Goal: Transaction & Acquisition: Purchase product/service

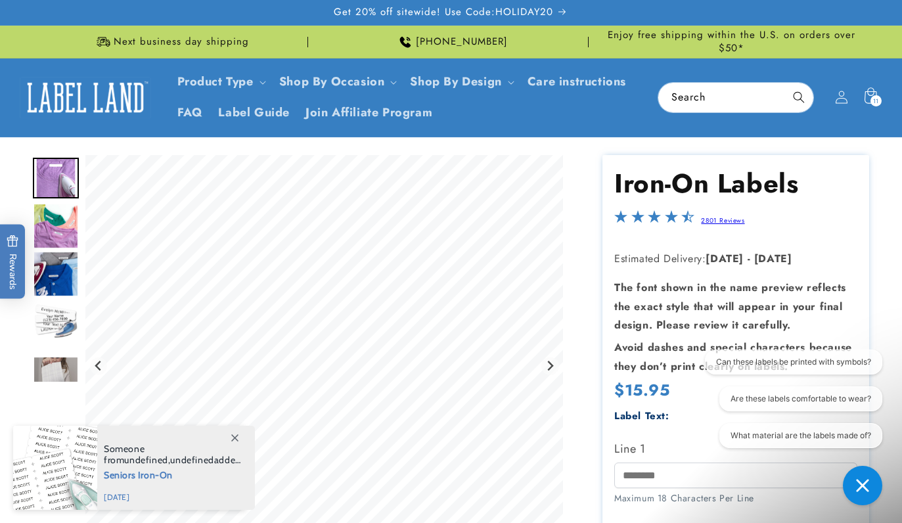
click at [233, 438] on icon at bounding box center [234, 437] width 7 height 7
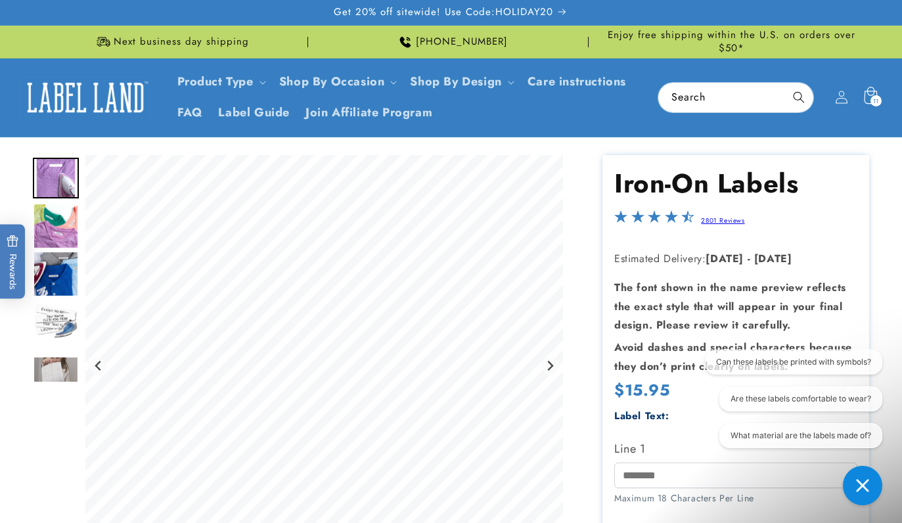
click at [865, 96] on icon at bounding box center [870, 95] width 13 height 17
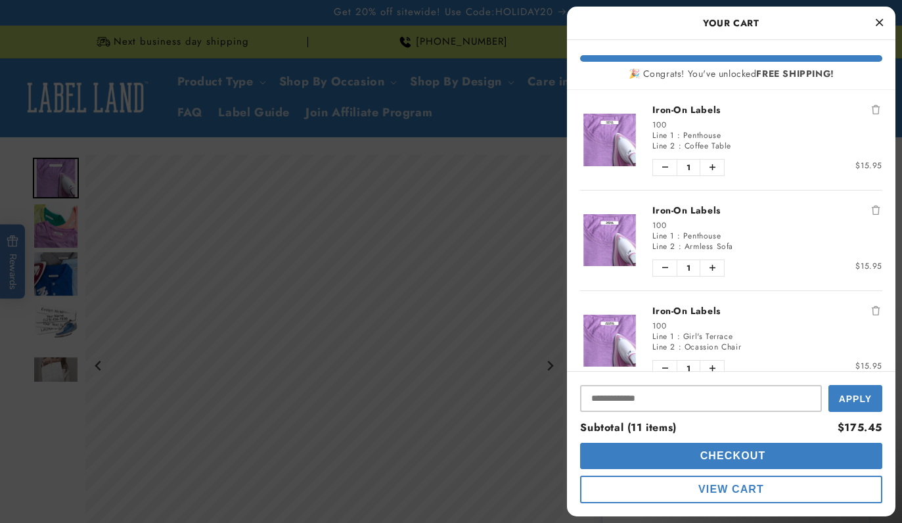
click at [884, 15] on button "Close Cart" at bounding box center [879, 23] width 20 height 20
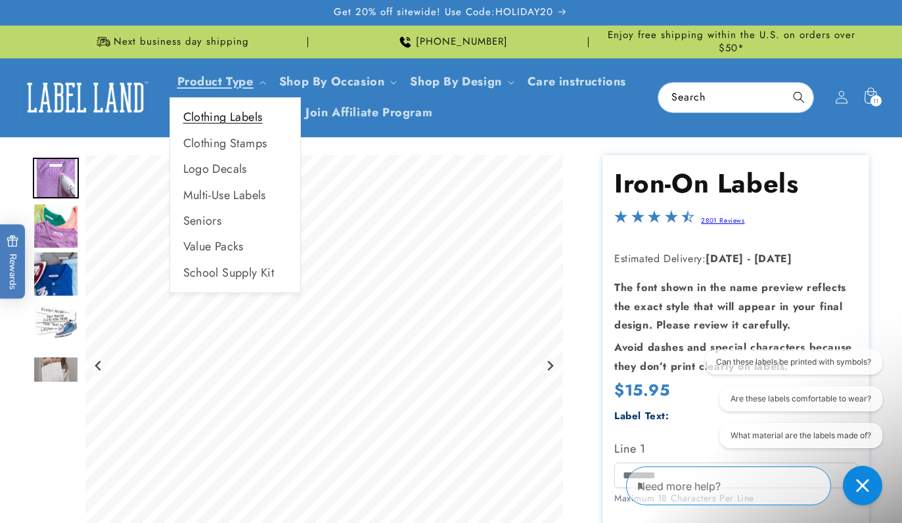
click at [253, 108] on link "Clothing Labels" at bounding box center [235, 117] width 130 height 26
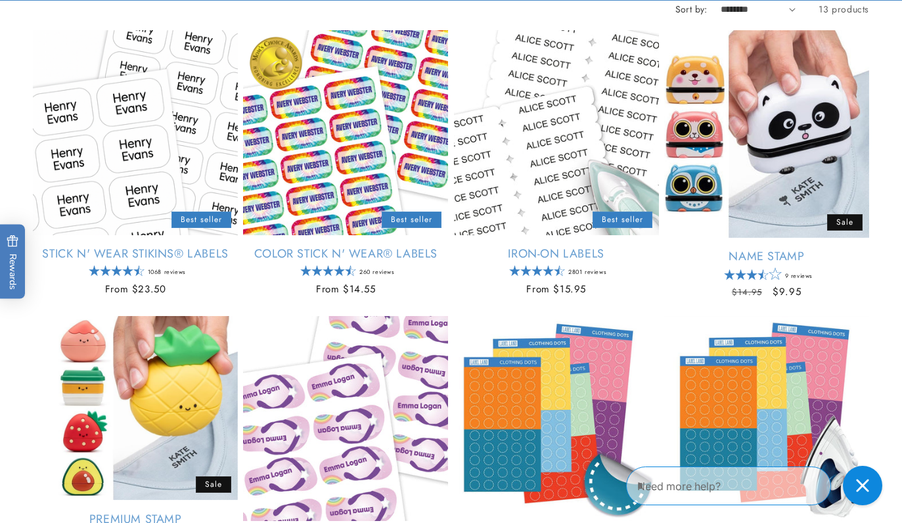
scroll to position [234, 0]
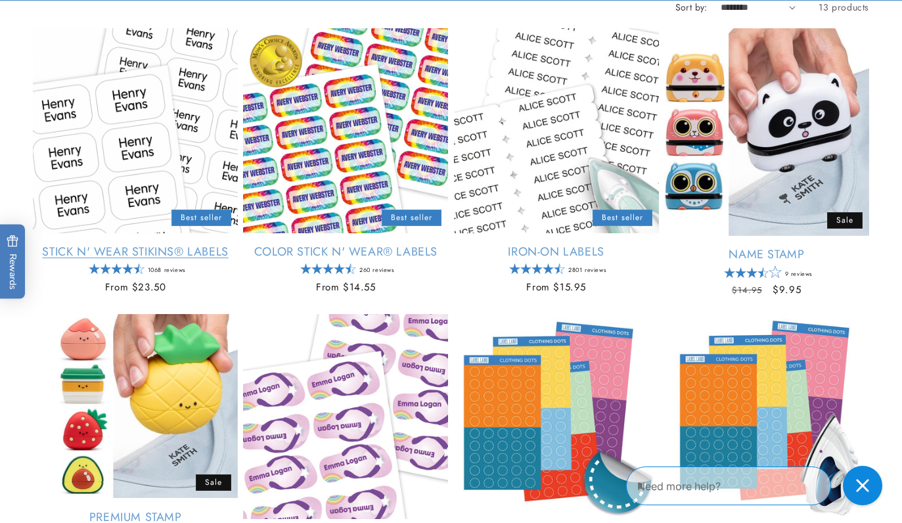
click at [210, 246] on link "Stick N' Wear Stikins® Labels" at bounding box center [135, 251] width 205 height 15
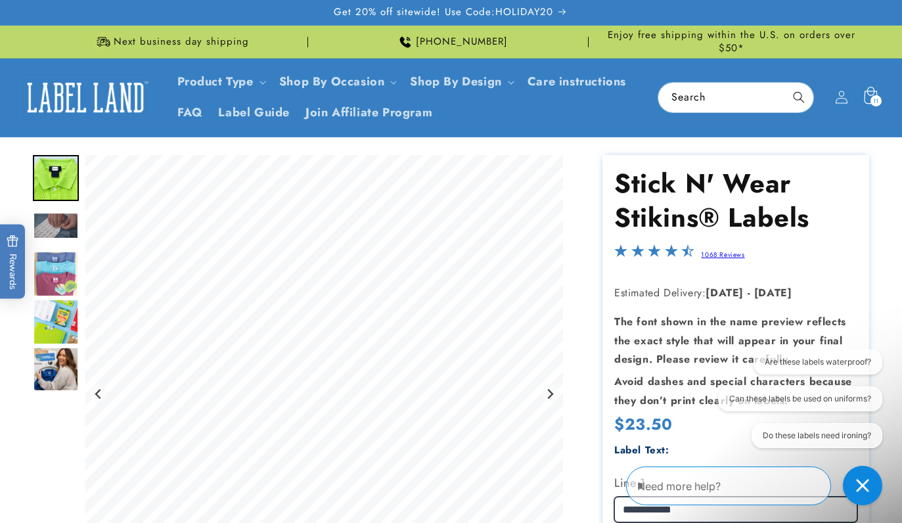
type input "**********"
click at [871, 95] on div "11 11 items" at bounding box center [876, 100] width 11 height 11
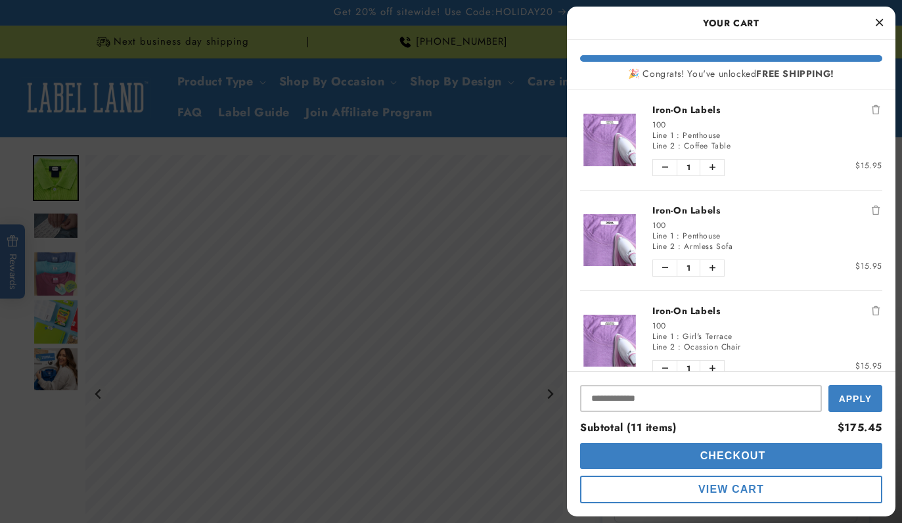
click at [874, 110] on icon "Remove Iron-On Labels" at bounding box center [876, 109] width 8 height 9
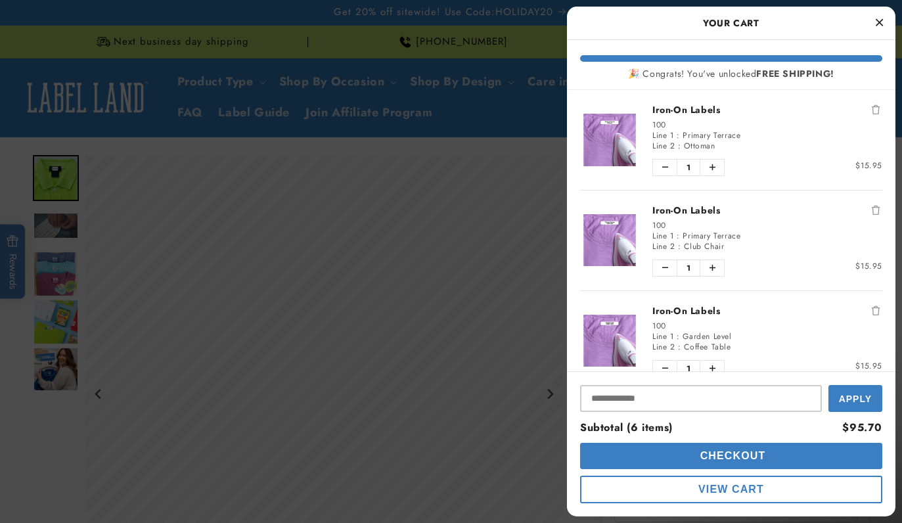
click at [874, 110] on icon "Remove Iron-On Labels" at bounding box center [876, 109] width 8 height 9
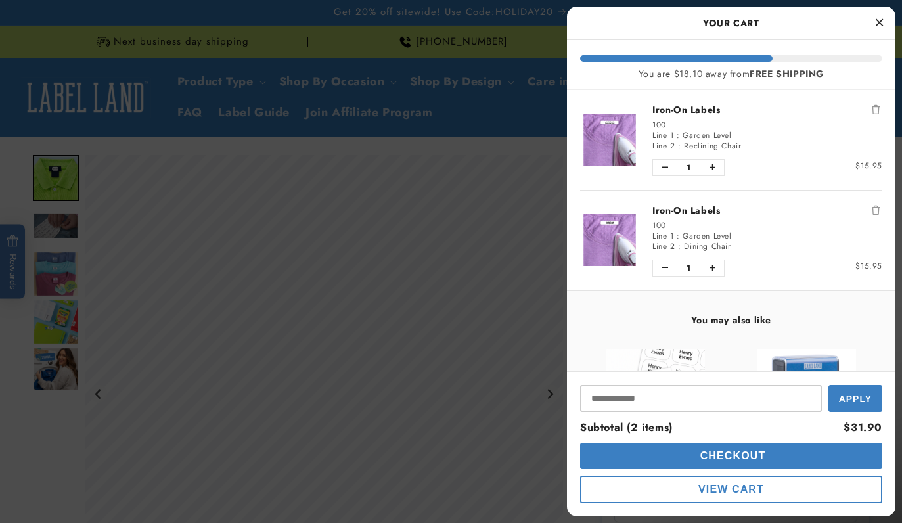
click at [874, 110] on icon "Remove Iron-On Labels" at bounding box center [876, 109] width 8 height 9
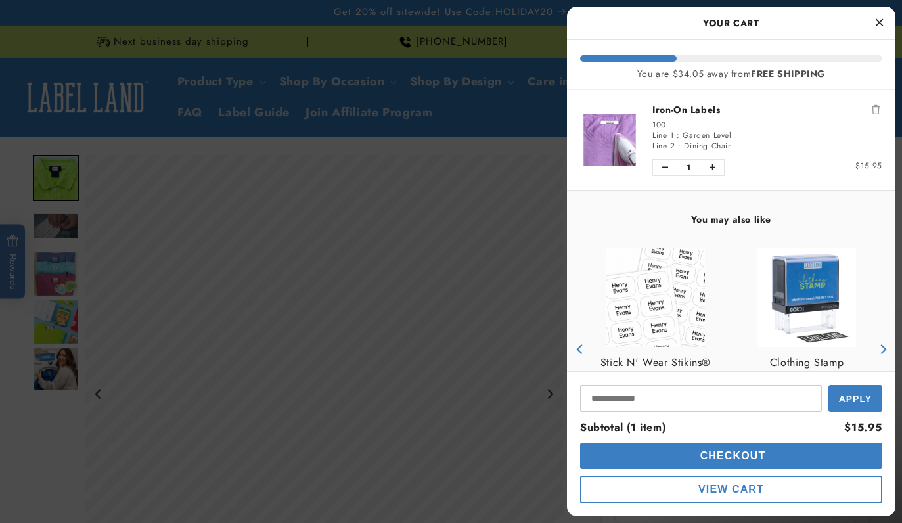
click at [874, 110] on icon "Remove Iron-On Labels" at bounding box center [876, 109] width 8 height 9
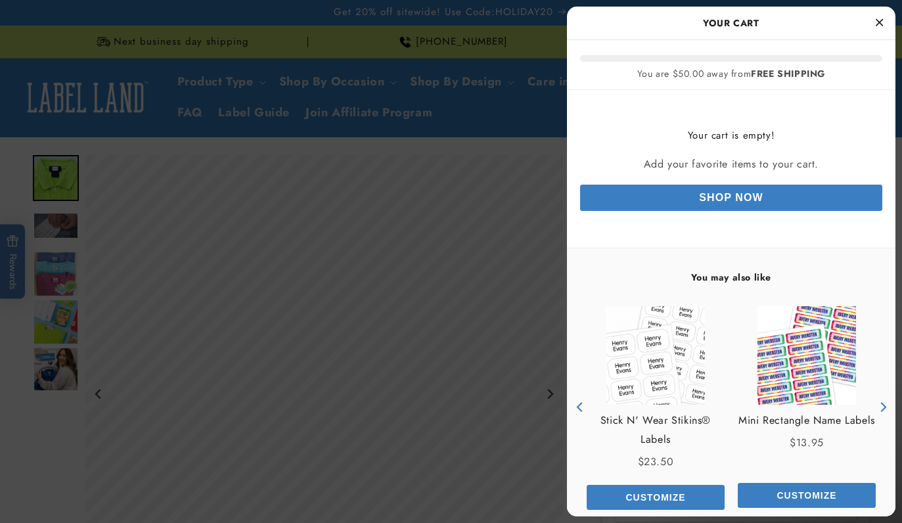
click at [878, 23] on icon "Close Cart" at bounding box center [879, 22] width 7 height 12
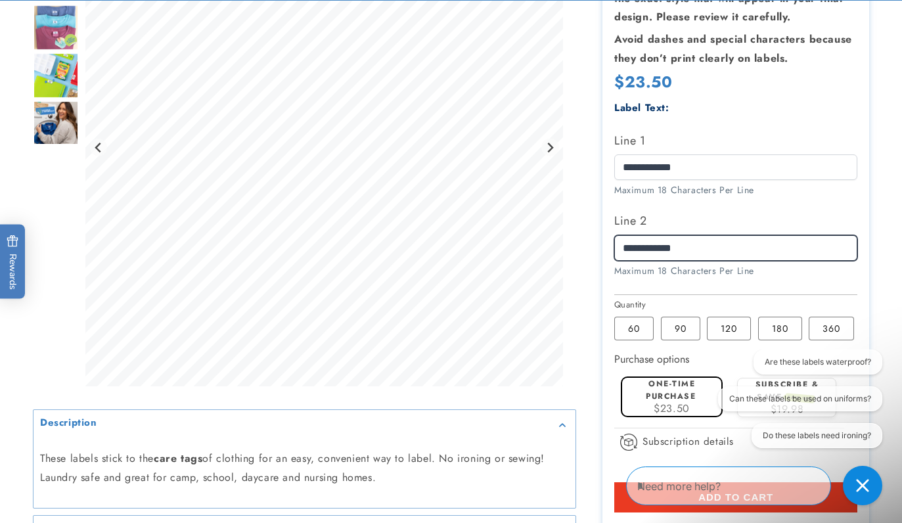
scroll to position [345, 0]
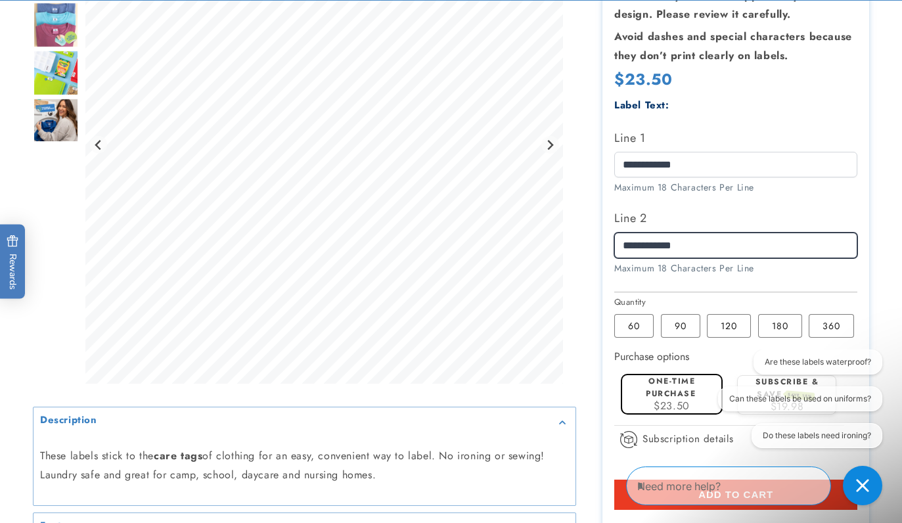
type input "**********"
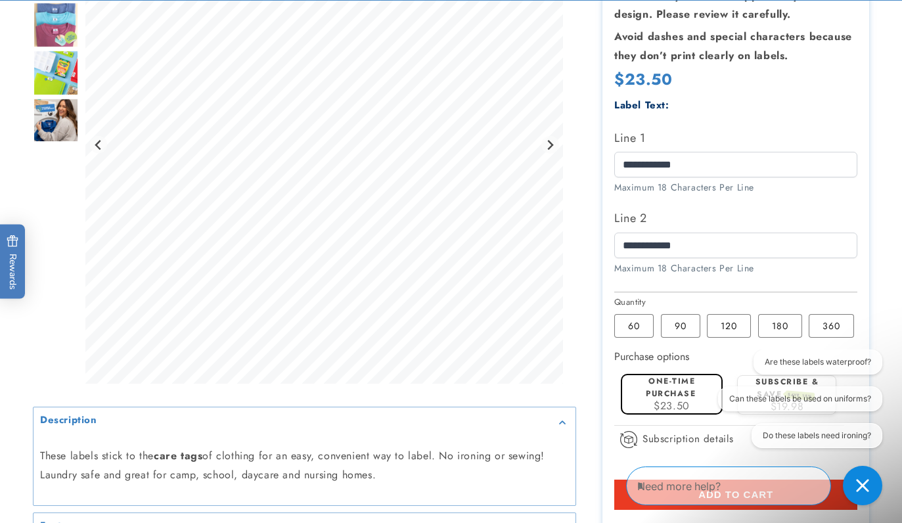
click at [668, 384] on label "One-time purchase" at bounding box center [671, 387] width 50 height 24
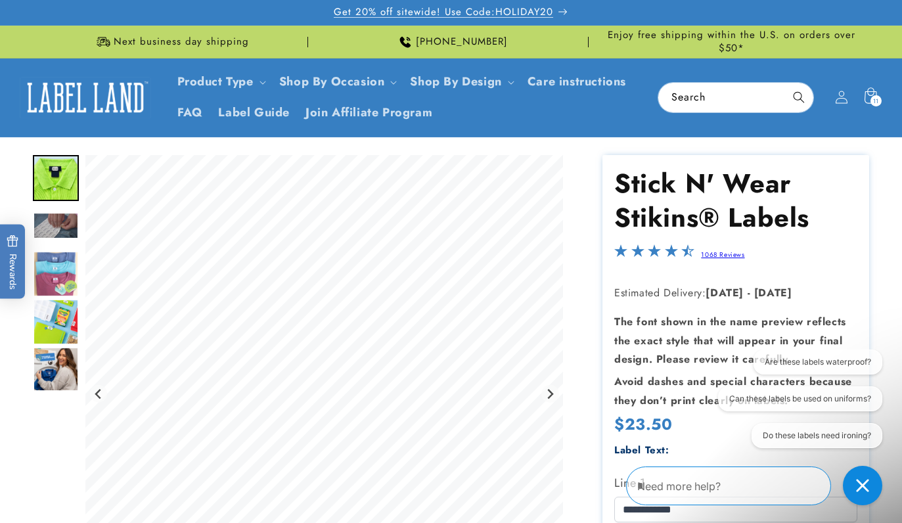
scroll to position [0, 0]
